Goal: Complete application form: Complete application form

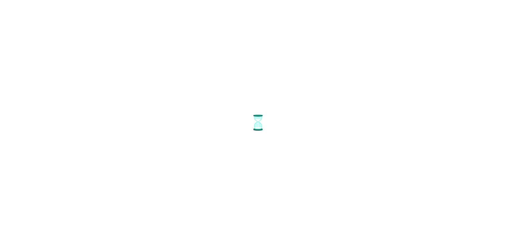
click at [440, 4] on html at bounding box center [258, 2] width 516 height 4
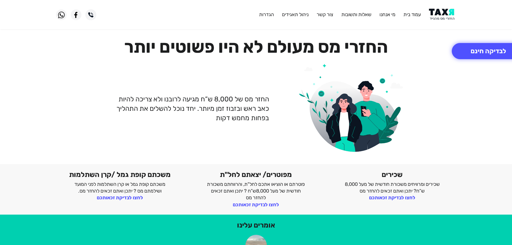
click at [452, 11] on img at bounding box center [442, 15] width 27 height 12
click at [475, 54] on button "לבדיקה חינם" at bounding box center [487, 51] width 73 height 16
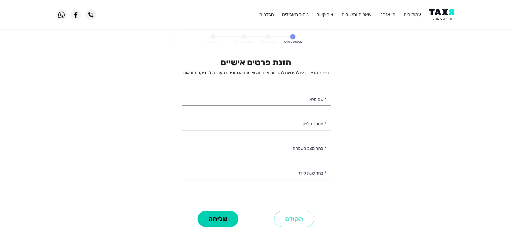
select select
click at [308, 128] on input "* מספר טלפון" at bounding box center [256, 123] width 149 height 14
paste input "0534724035"
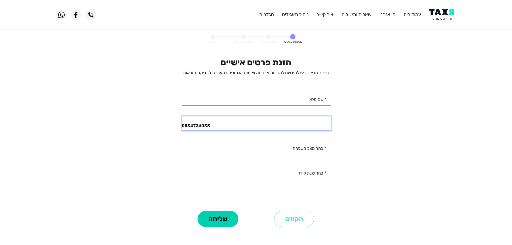
type input "0534724035"
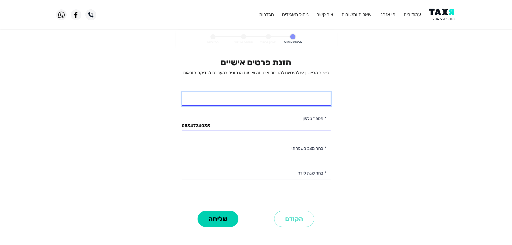
click at [302, 93] on input "* שם מלא" at bounding box center [256, 99] width 149 height 14
paste input "ימארן אברהם"
type input "ימארן אברהם"
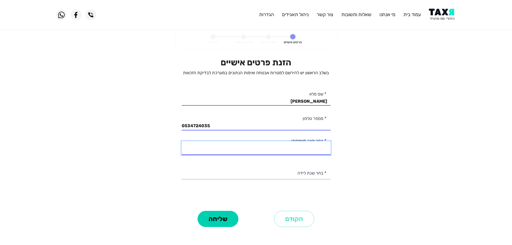
click at [313, 152] on select "רווק/ה נשוי/אה גרוש/ה אלמן/נה" at bounding box center [256, 148] width 149 height 14
select select "1: Single"
click at [182, 141] on select "רווק/ה נשוי/אה גרוש/ה אלמן/נה" at bounding box center [256, 148] width 149 height 14
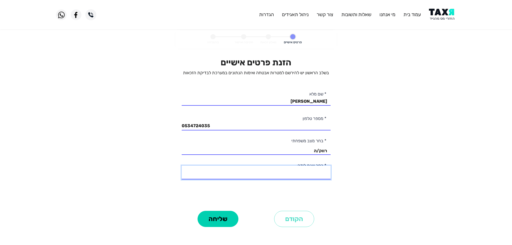
click at [312, 175] on select "2003 2002 2001 2000 1999 1998 1997 1996 1995 1994 1993 1992 1991 1990 1989 1988…" at bounding box center [256, 172] width 149 height 14
select select "3: 2001"
click at [182, 165] on select "2003 2002 2001 2000 1999 1998 1997 1996 1995 1994 1993 1992 1991 1990 1989 1988…" at bounding box center [256, 172] width 149 height 14
click at [227, 218] on button "שליחה" at bounding box center [217, 219] width 41 height 16
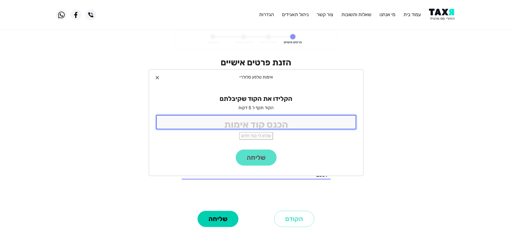
click at [266, 121] on input "tel" at bounding box center [256, 122] width 200 height 14
type input "9988"
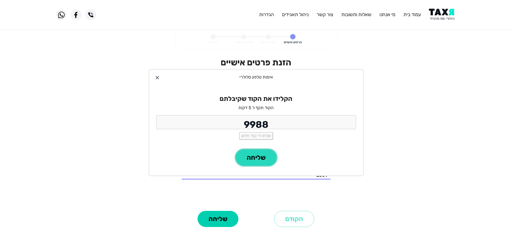
click at [258, 155] on button "שליחה" at bounding box center [256, 157] width 41 height 16
